Goal: Navigation & Orientation: Find specific page/section

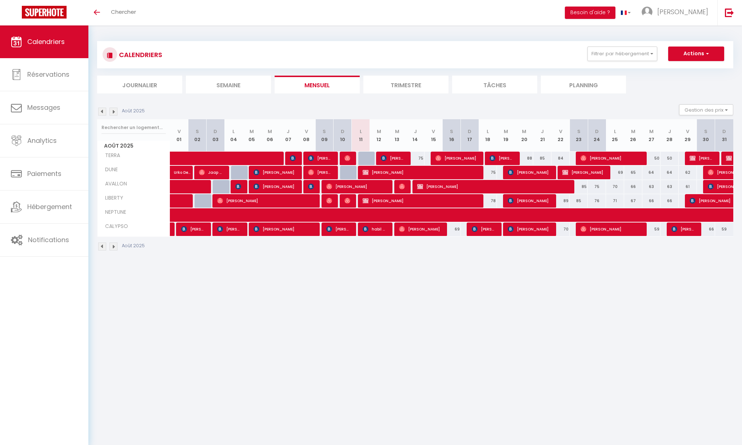
click at [116, 113] on img at bounding box center [113, 112] width 8 height 8
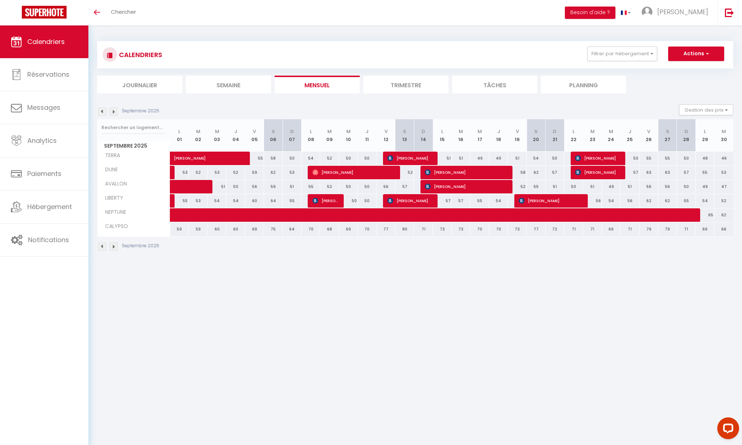
click at [102, 112] on img at bounding box center [102, 112] width 8 height 8
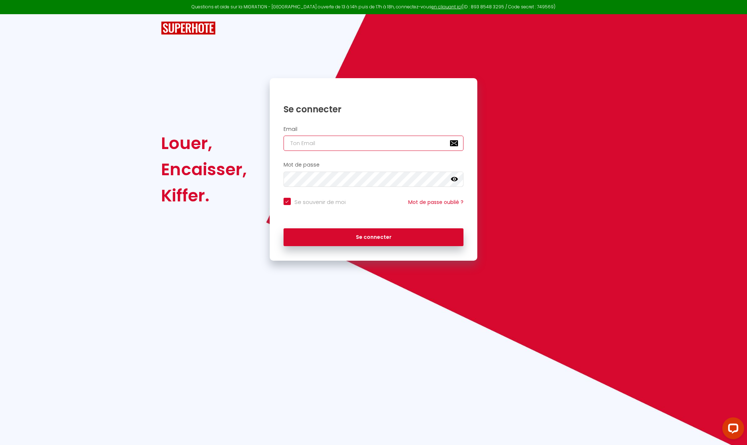
click at [332, 147] on input "email" at bounding box center [374, 143] width 180 height 15
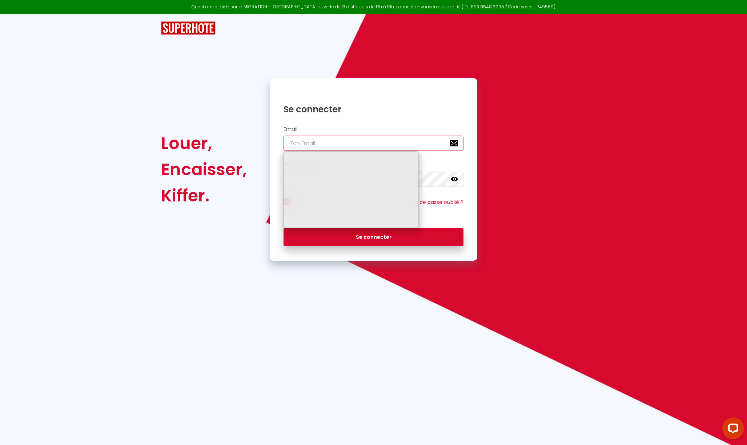
type input "[EMAIL_ADDRESS][DOMAIN_NAME]"
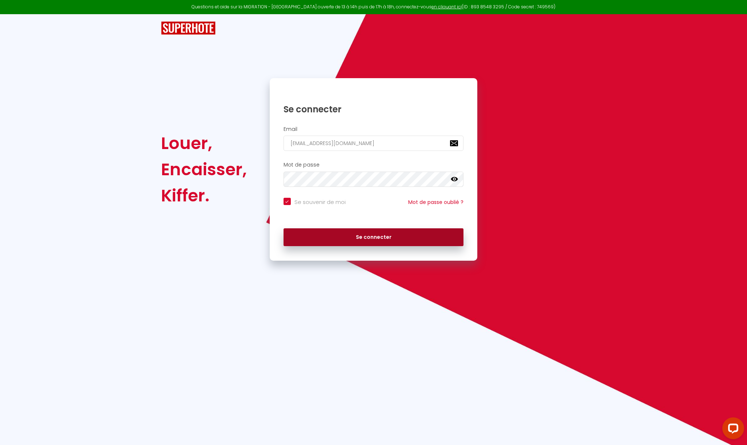
click at [353, 242] on button "Se connecter" at bounding box center [374, 237] width 180 height 18
checkbox input "true"
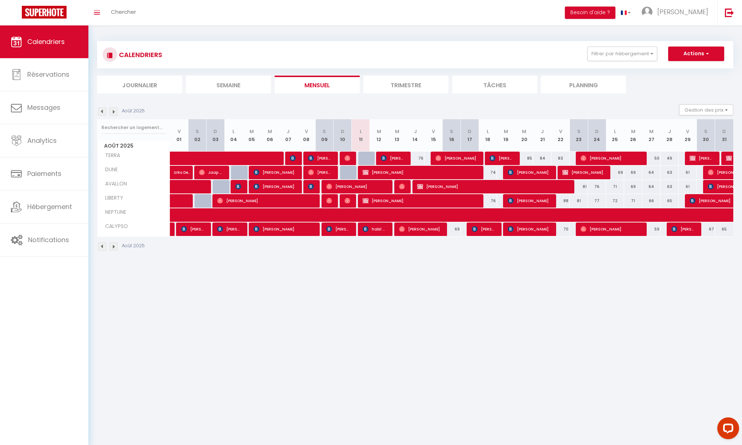
click at [116, 113] on img at bounding box center [113, 112] width 8 height 8
